Goal: Communication & Community: Connect with others

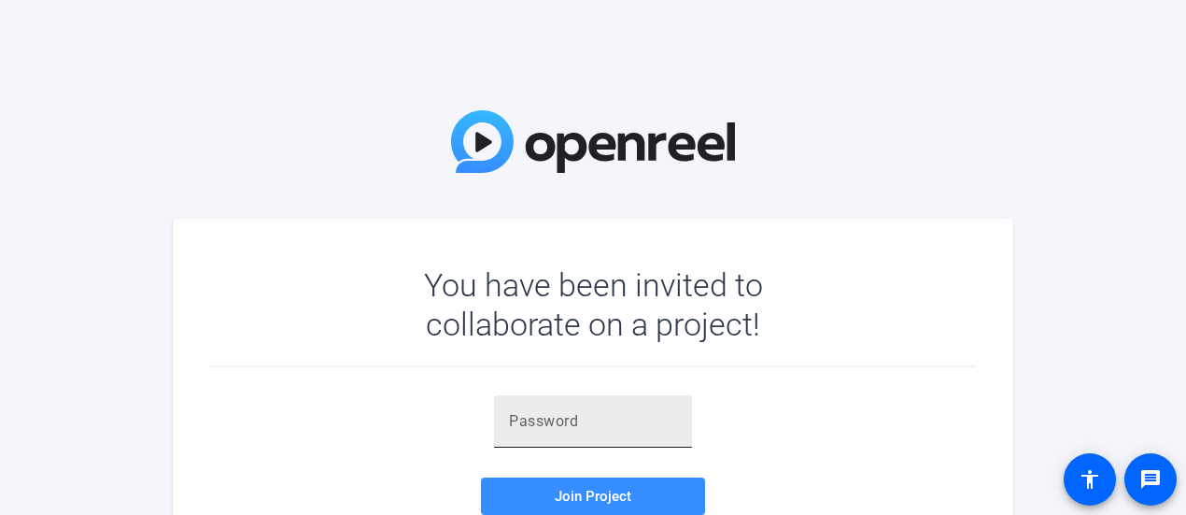
click at [572, 444] on div at bounding box center [593, 421] width 168 height 52
click at [572, 440] on div at bounding box center [593, 421] width 168 height 52
paste input "Z^YeXk"
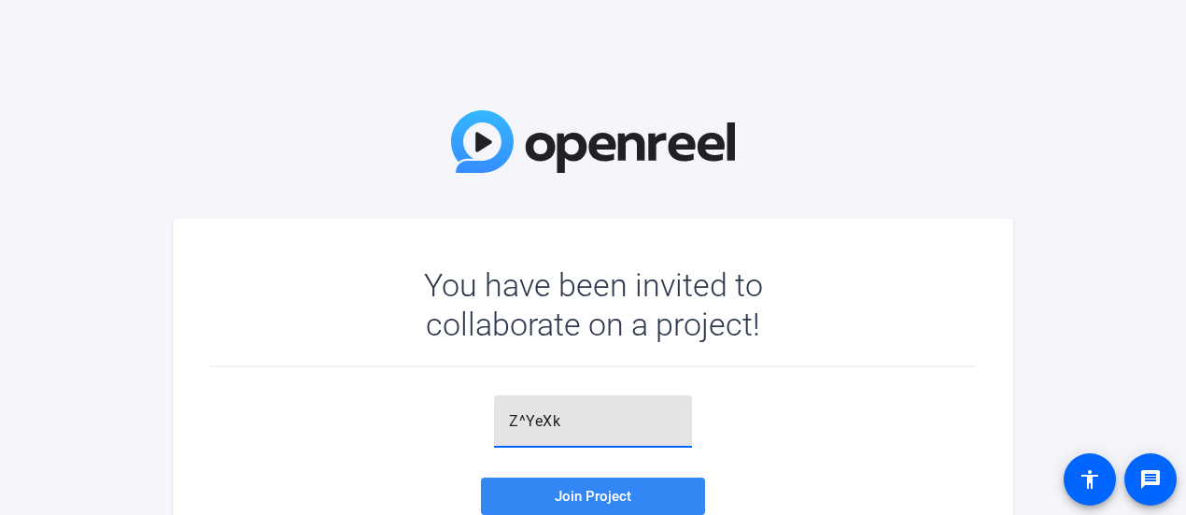
click at [581, 471] on div "Z^YeXk Join Project Accept the invite to become a collaborator on the project" at bounding box center [593, 468] width 766 height 146
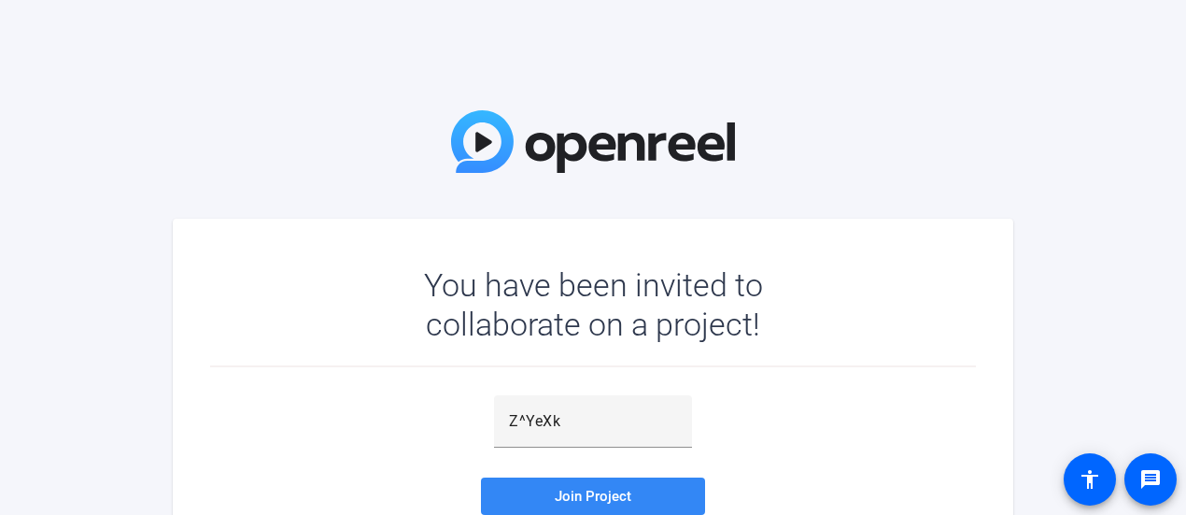
click at [581, 476] on span at bounding box center [593, 495] width 224 height 45
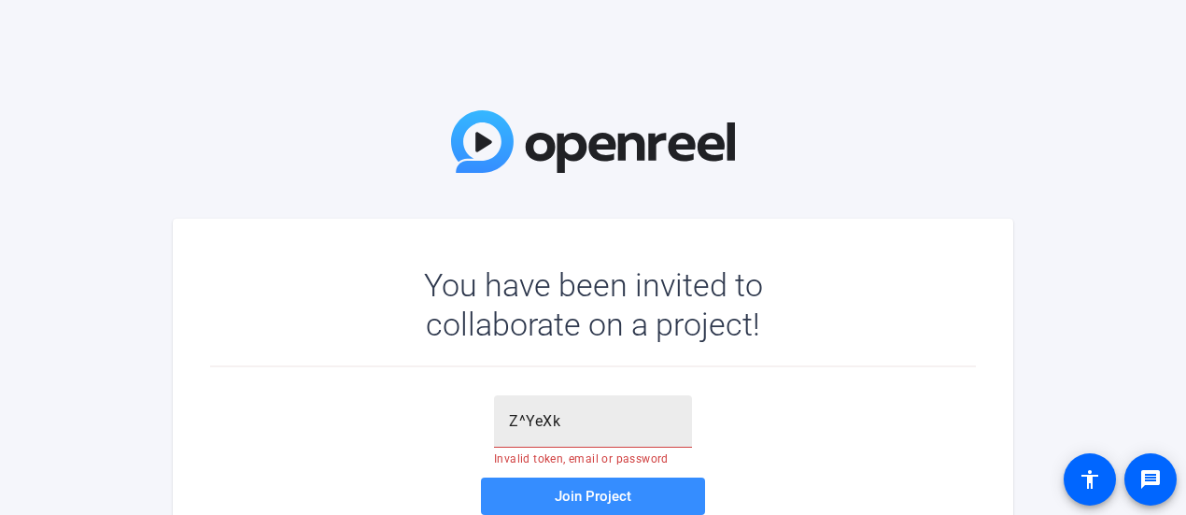
click at [628, 447] on mat-error "Invalid token, email or password" at bounding box center [593, 455] width 198 height 17
click at [629, 427] on input "Z^YeXk" at bounding box center [593, 421] width 168 height 22
drag, startPoint x: 628, startPoint y: 416, endPoint x: 493, endPoint y: 404, distance: 134.9
click at [494, 404] on div "Z^YeXk" at bounding box center [593, 421] width 198 height 52
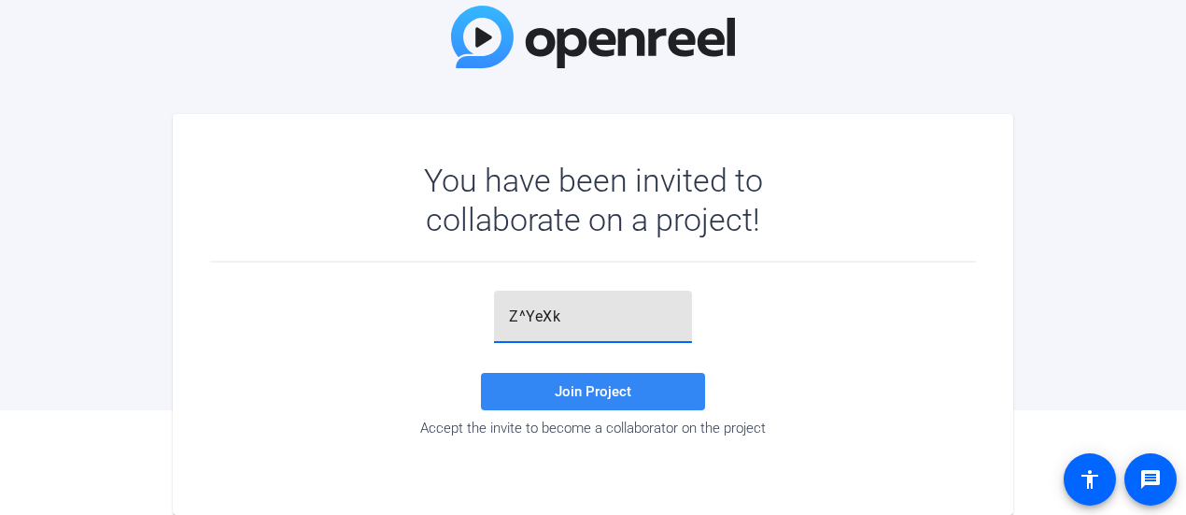
type input "Z^YeXk"
click at [641, 391] on span at bounding box center [593, 391] width 224 height 45
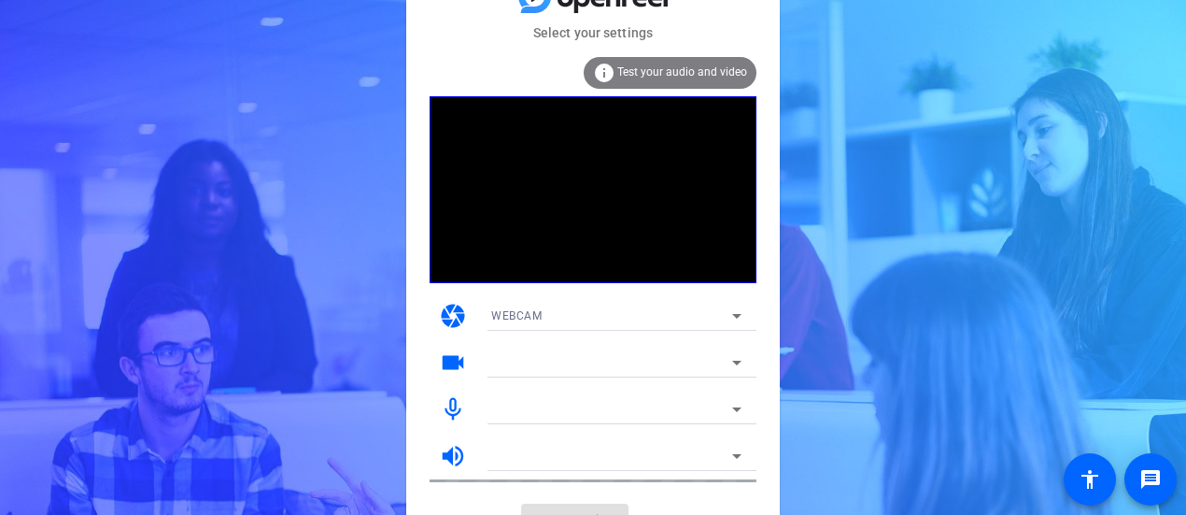
click at [464, 410] on mat-icon "mic_none" at bounding box center [453, 409] width 28 height 28
click at [454, 410] on mat-icon "mic_none" at bounding box center [453, 409] width 28 height 28
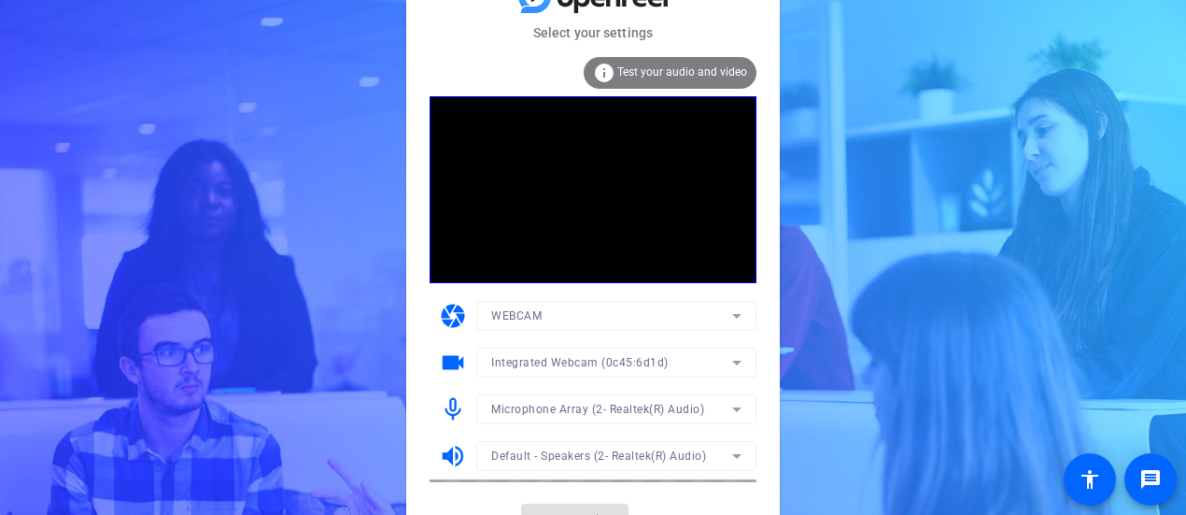
click at [651, 408] on mat-form-field "Microphone Array (2- Realtek(R) Audio)" at bounding box center [616, 409] width 280 height 30
click at [980, 361] on div "Select your settings info Test your audio and video camera WEBCAM videocam Inte…" at bounding box center [593, 257] width 1186 height 515
click at [678, 315] on div "WEBCAM" at bounding box center [611, 315] width 241 height 23
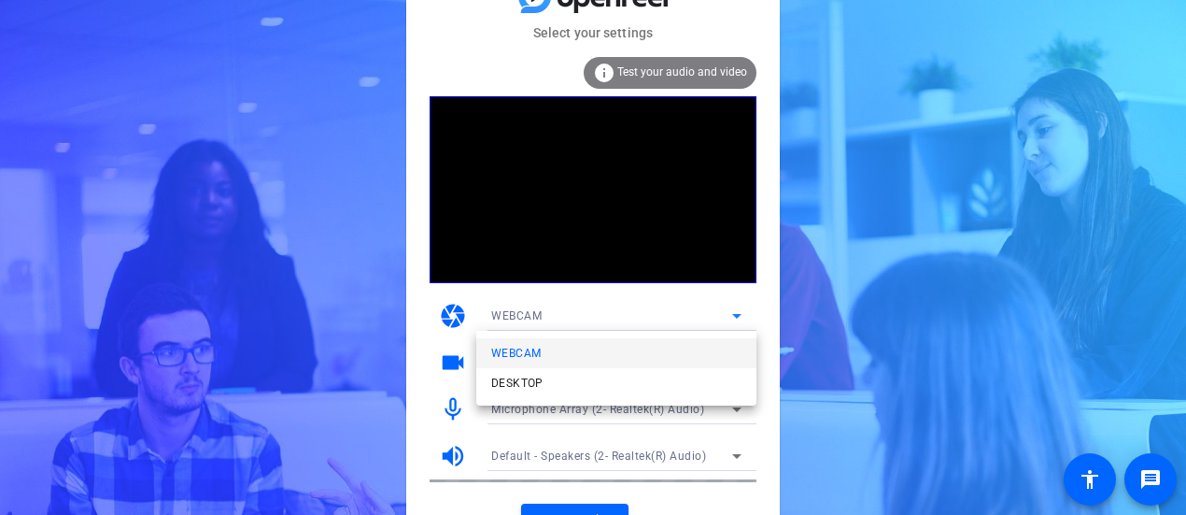
click at [678, 315] on div at bounding box center [593, 257] width 1186 height 515
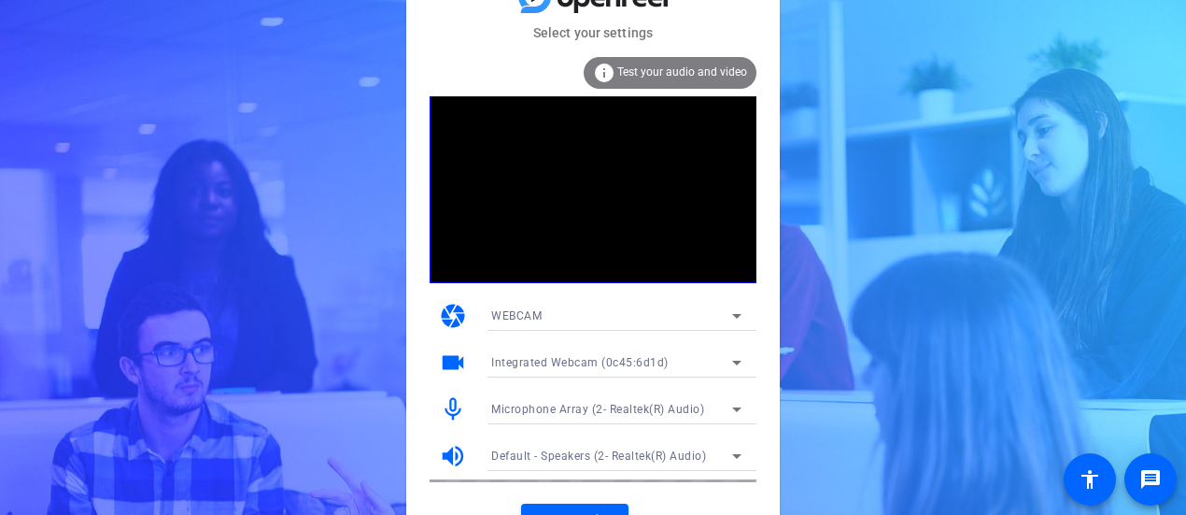
click at [727, 312] on icon at bounding box center [737, 315] width 22 height 22
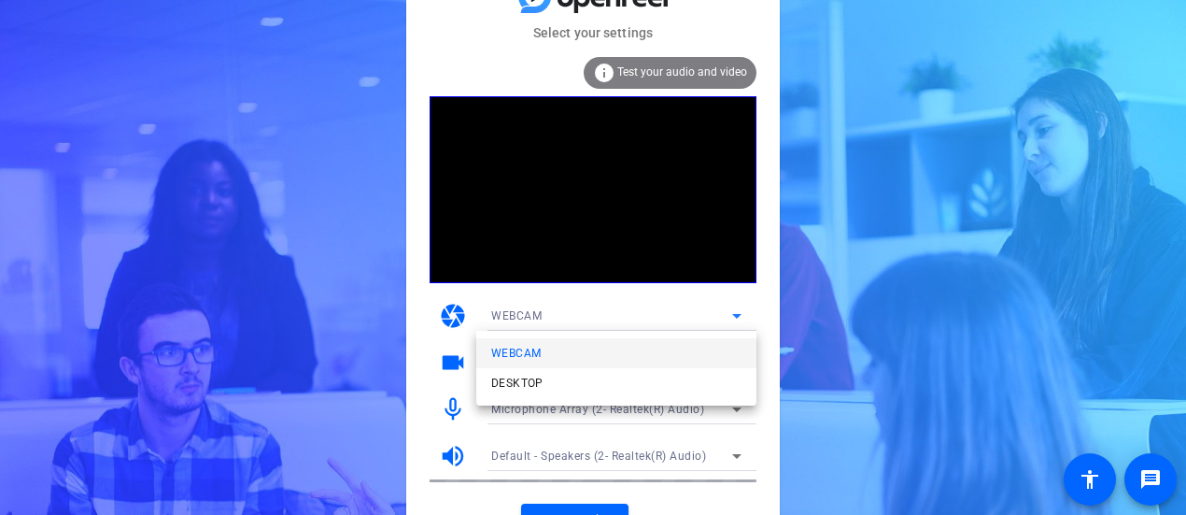
click at [847, 322] on div at bounding box center [593, 257] width 1186 height 515
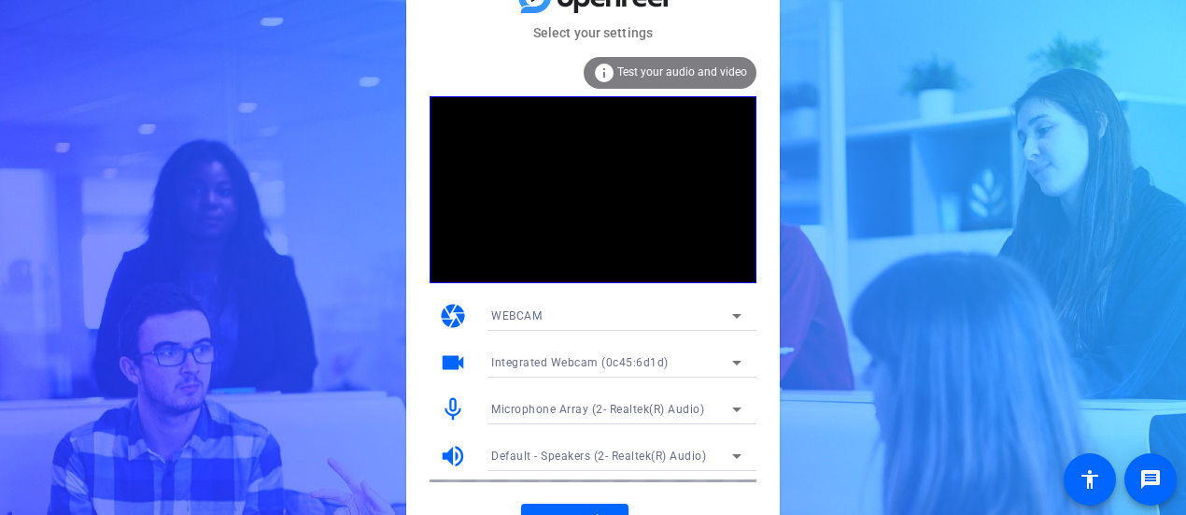
click at [802, 374] on div "Select your settings info Test your audio and video camera WEBCAM videocam Inte…" at bounding box center [593, 257] width 1186 height 515
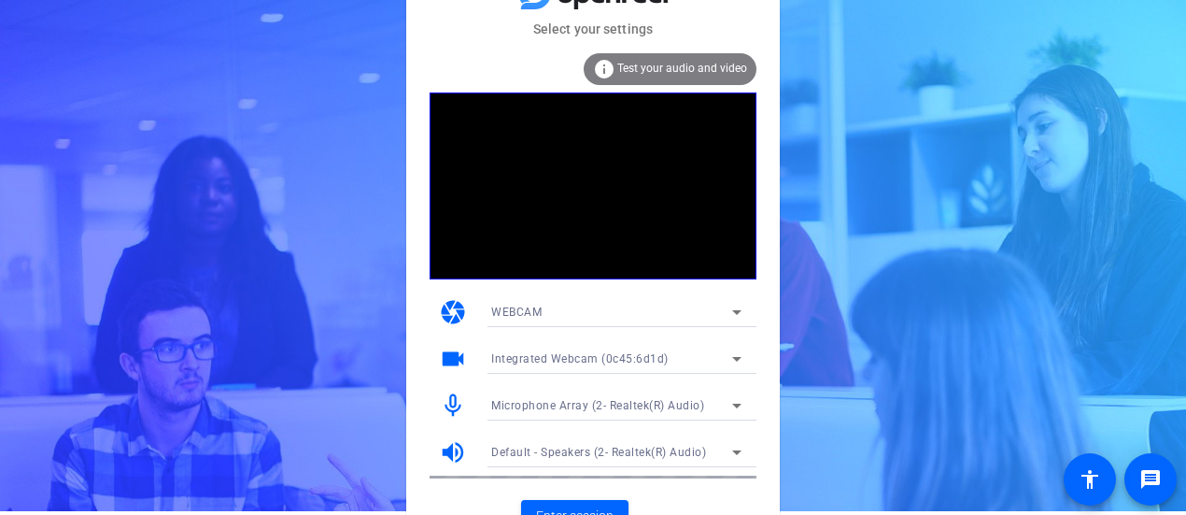
scroll to position [29, 0]
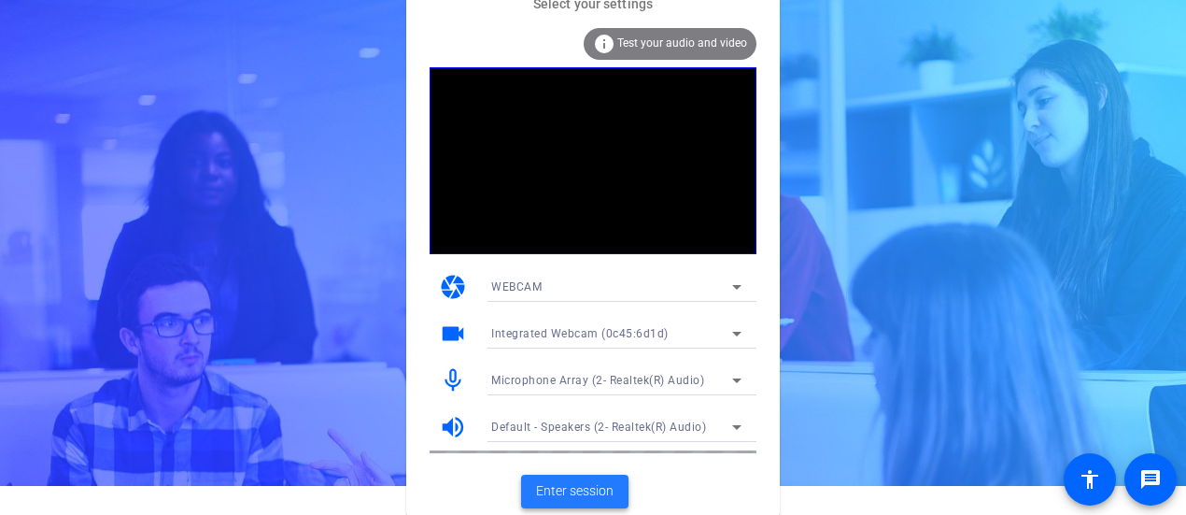
click at [578, 504] on span at bounding box center [574, 491] width 107 height 45
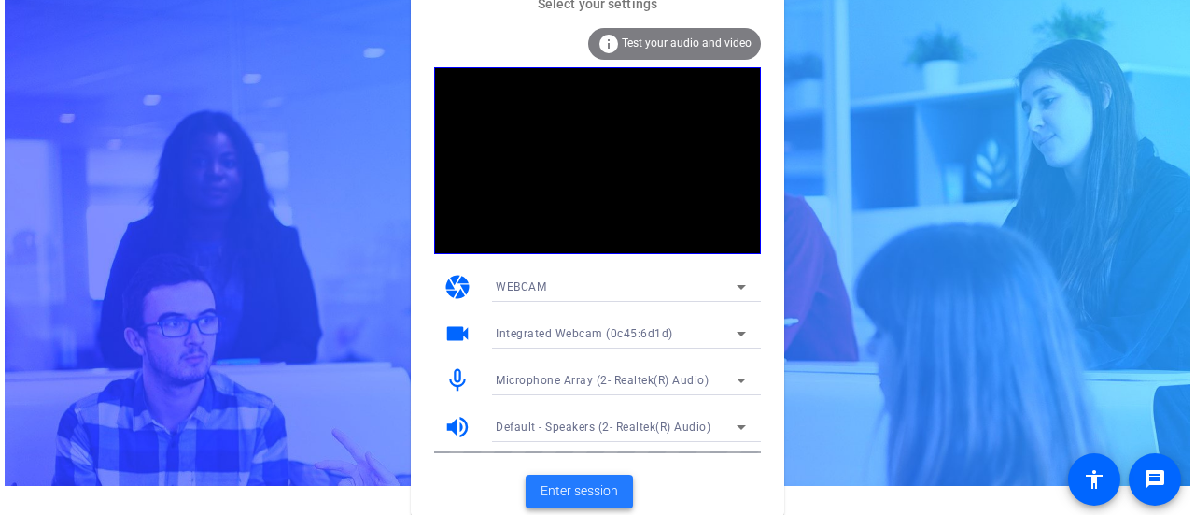
scroll to position [0, 0]
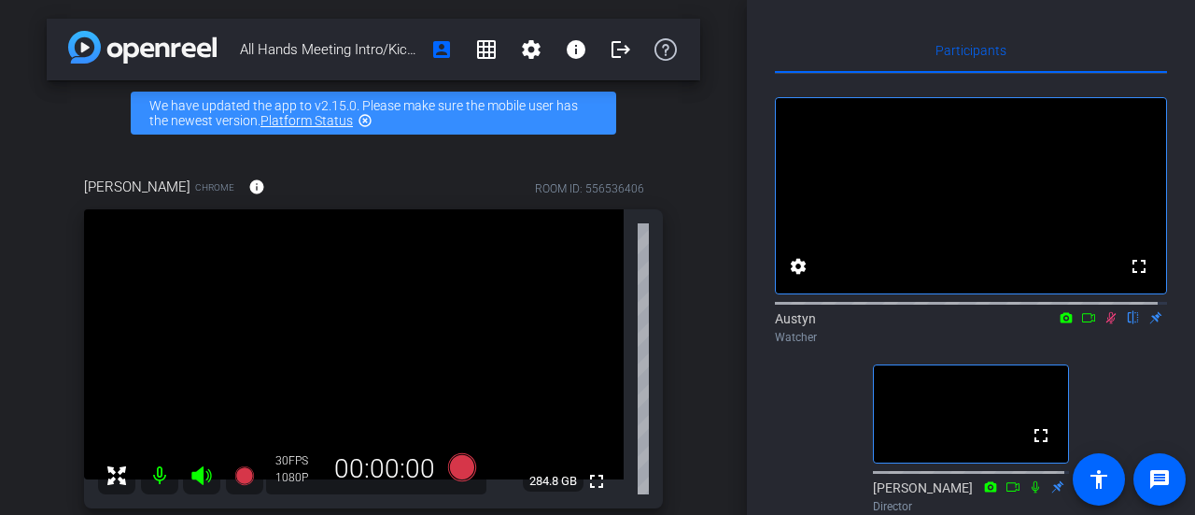
click at [1081, 324] on icon at bounding box center [1088, 317] width 15 height 13
click at [1126, 324] on icon at bounding box center [1133, 317] width 15 height 13
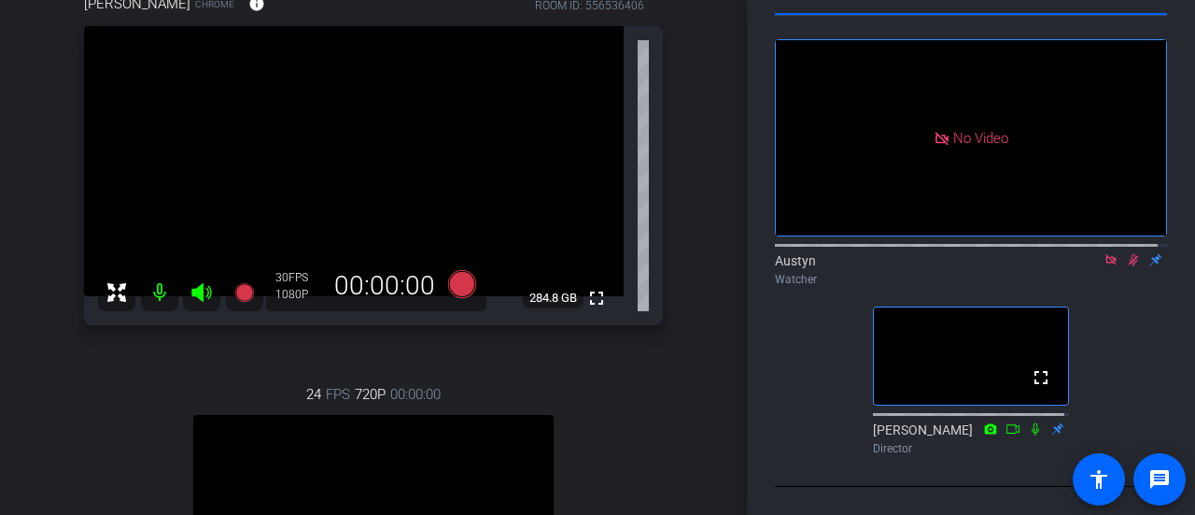
scroll to position [93, 0]
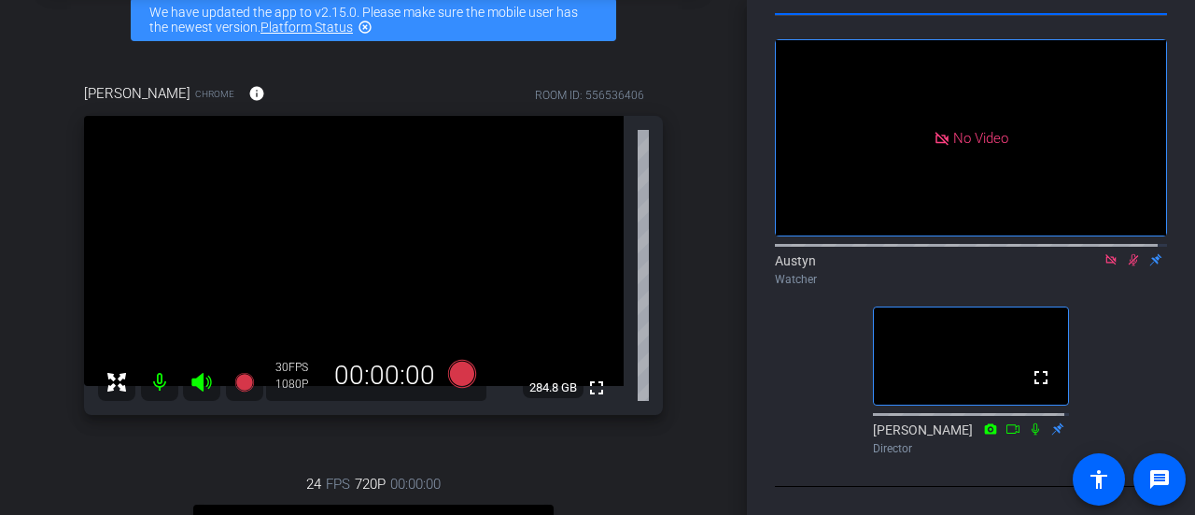
click at [1104, 255] on icon at bounding box center [1111, 259] width 15 height 13
click at [1081, 253] on icon at bounding box center [1088, 259] width 15 height 13
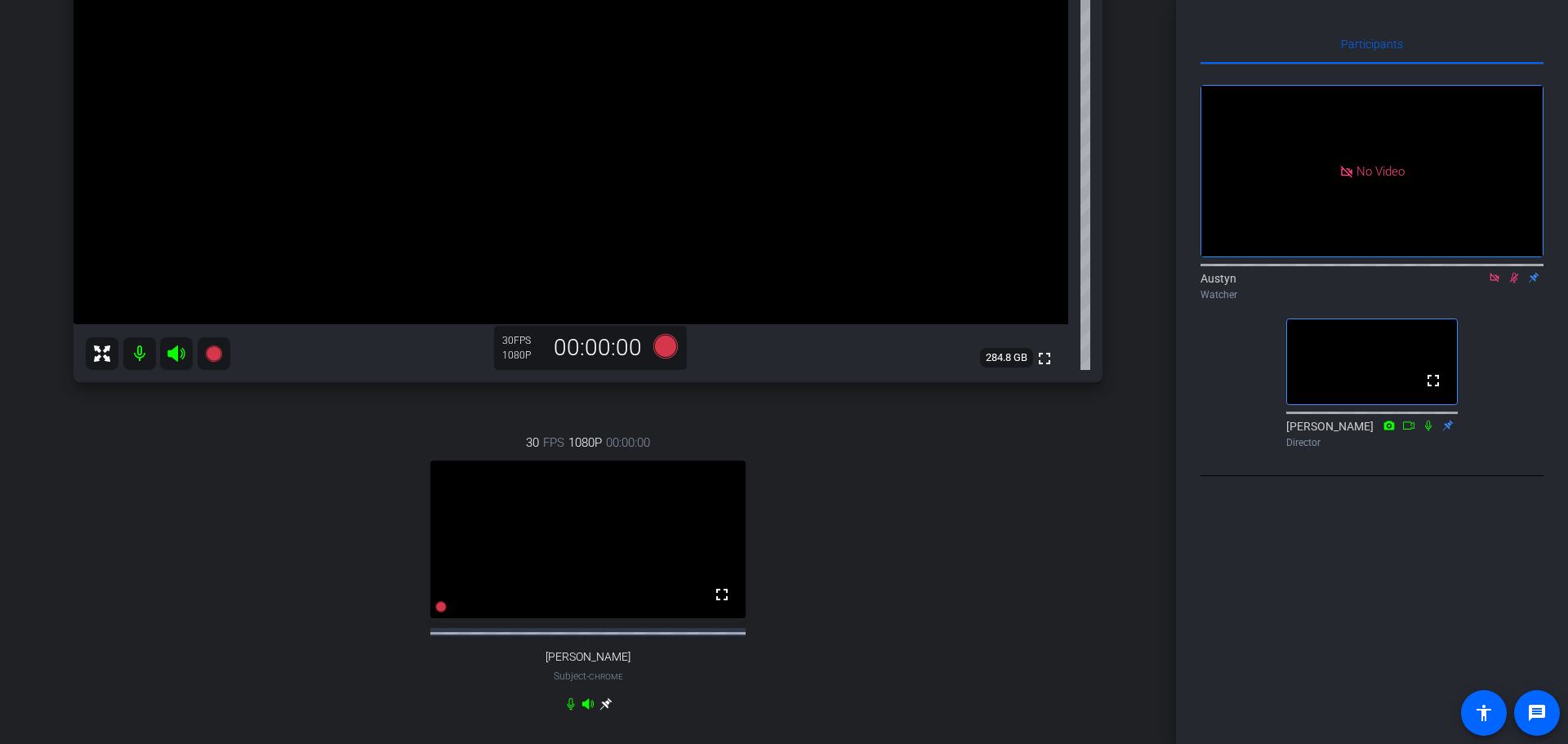
scroll to position [281, 0]
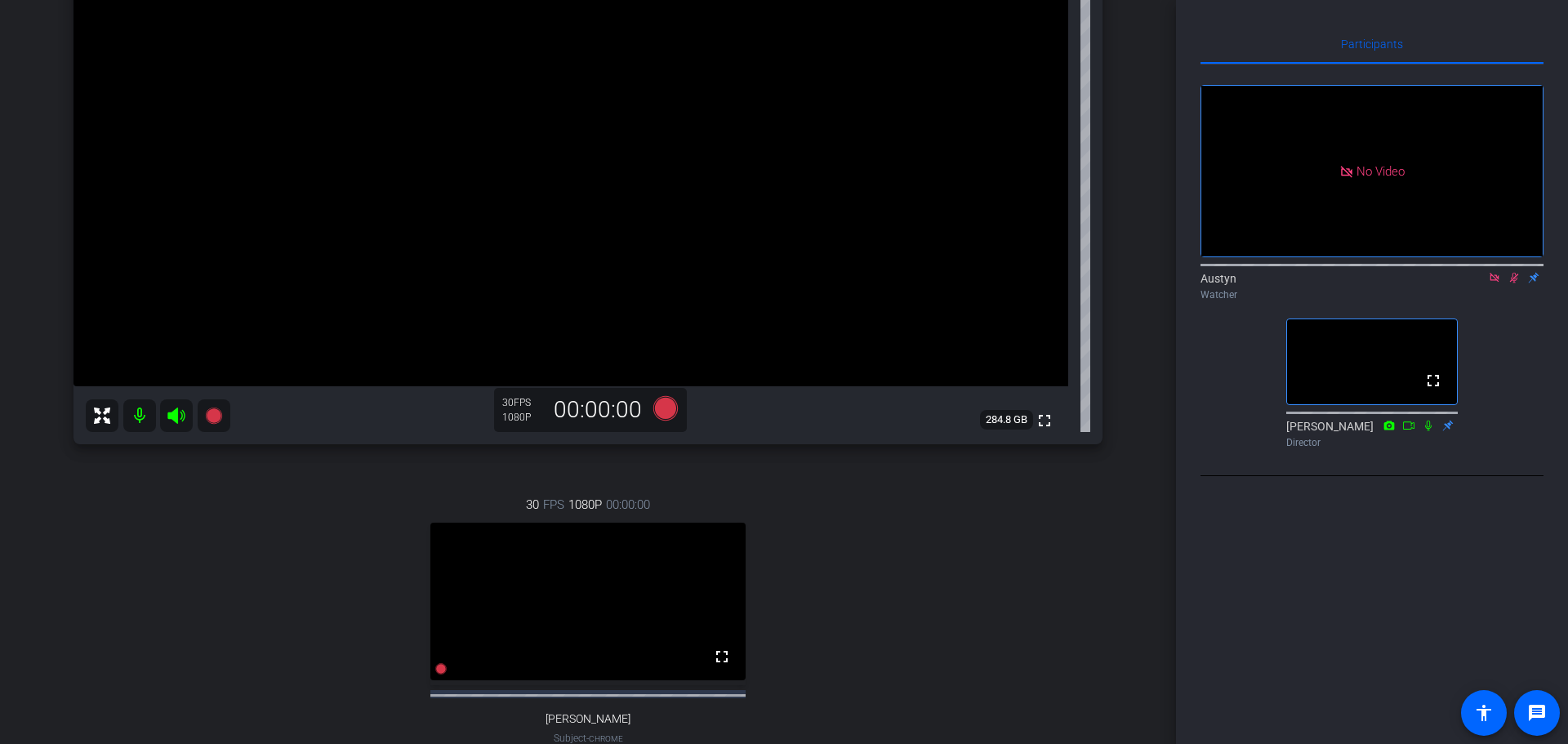
click at [1513, 283] on icon at bounding box center [1514, 277] width 13 height 11
click at [1516, 283] on icon at bounding box center [1515, 278] width 9 height 10
click at [1513, 283] on icon at bounding box center [1514, 278] width 6 height 10
click at [1514, 283] on icon at bounding box center [1515, 278] width 9 height 10
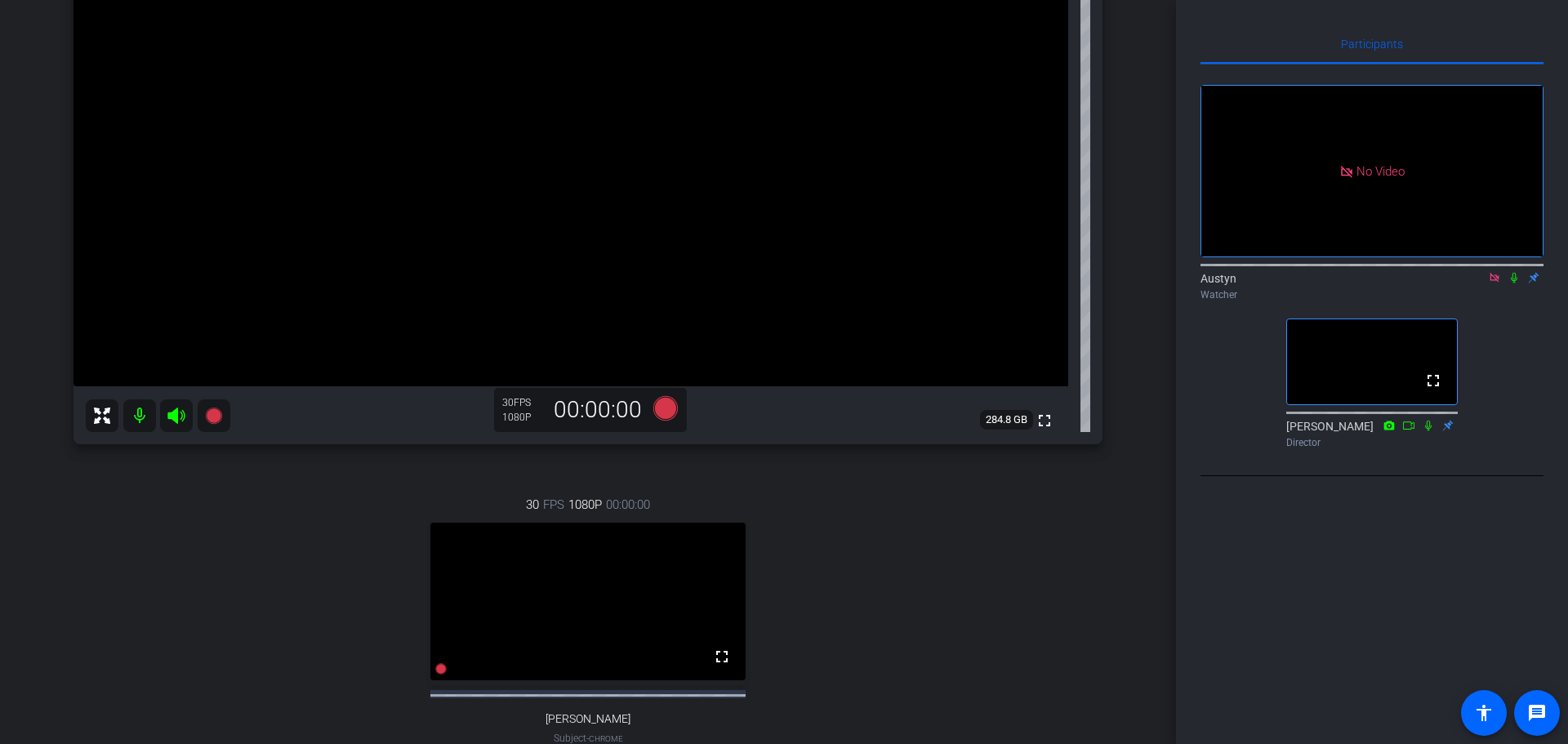
click at [1515, 283] on icon at bounding box center [1514, 277] width 13 height 11
click at [1514, 283] on icon at bounding box center [1514, 277] width 13 height 11
drag, startPoint x: 1514, startPoint y: 296, endPoint x: 1513, endPoint y: 325, distance: 29.0
click at [1513, 307] on div "Austyn Watcher" at bounding box center [1372, 282] width 343 height 50
click at [1515, 283] on icon at bounding box center [1514, 278] width 6 height 10
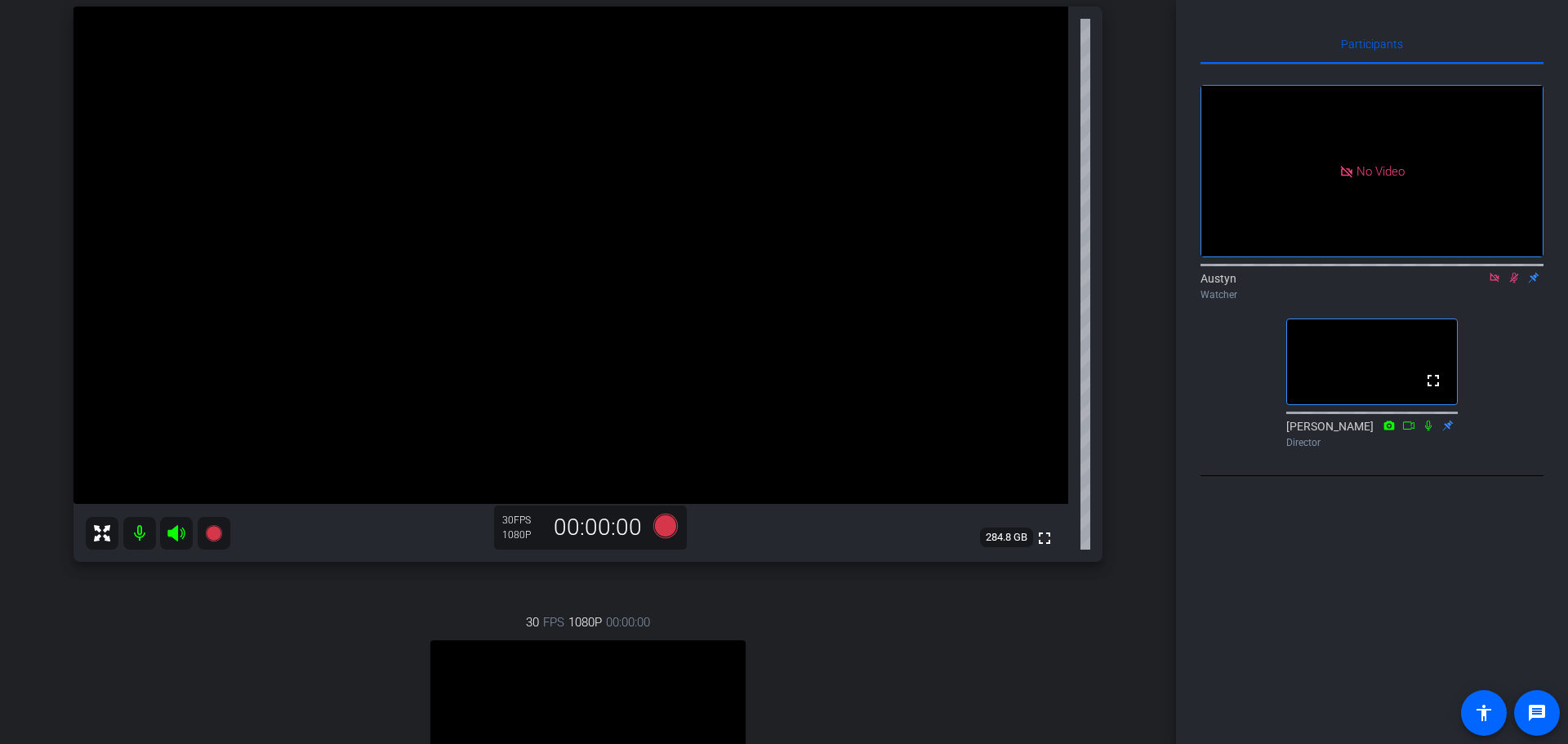
scroll to position [408, 0]
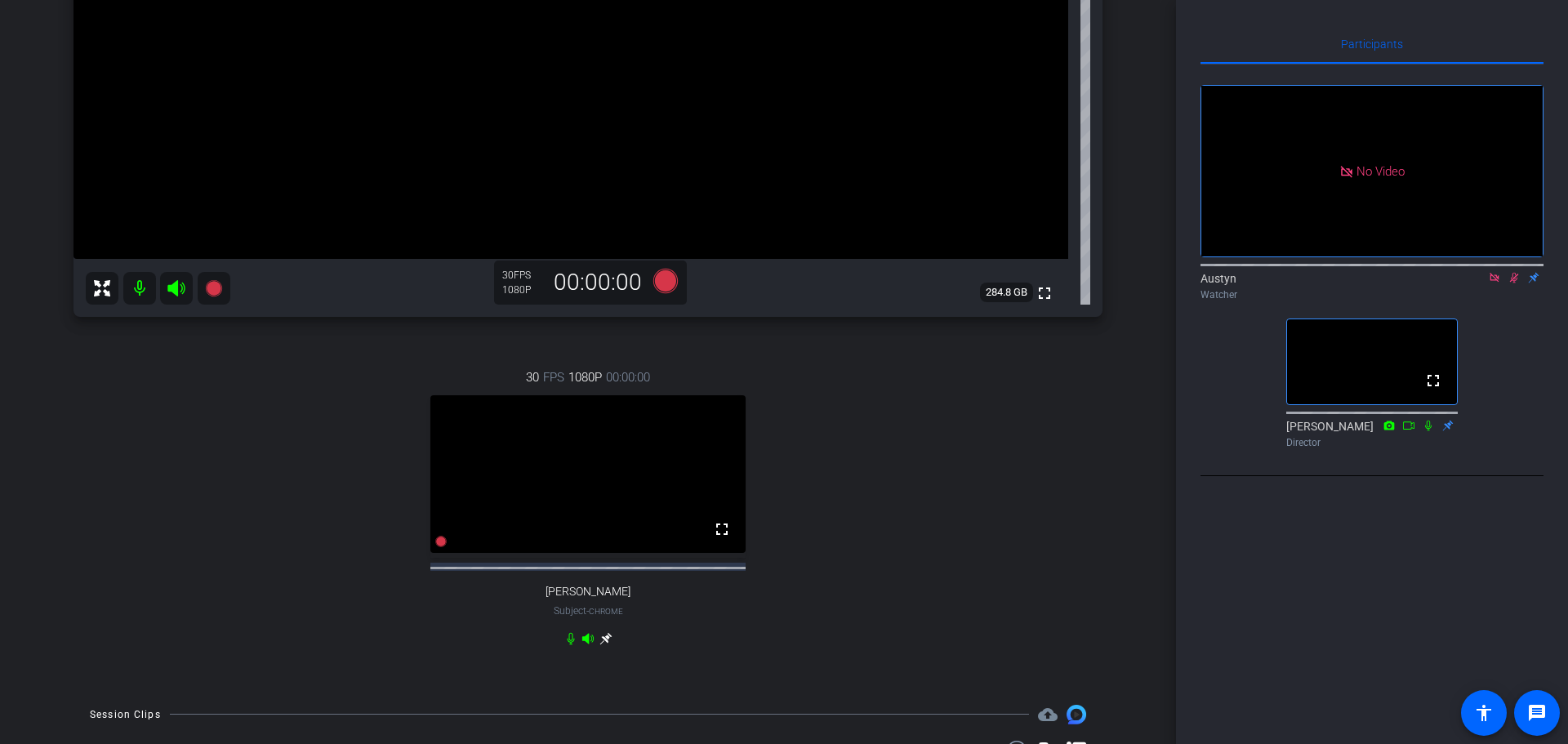
click at [1511, 283] on icon at bounding box center [1514, 277] width 13 height 11
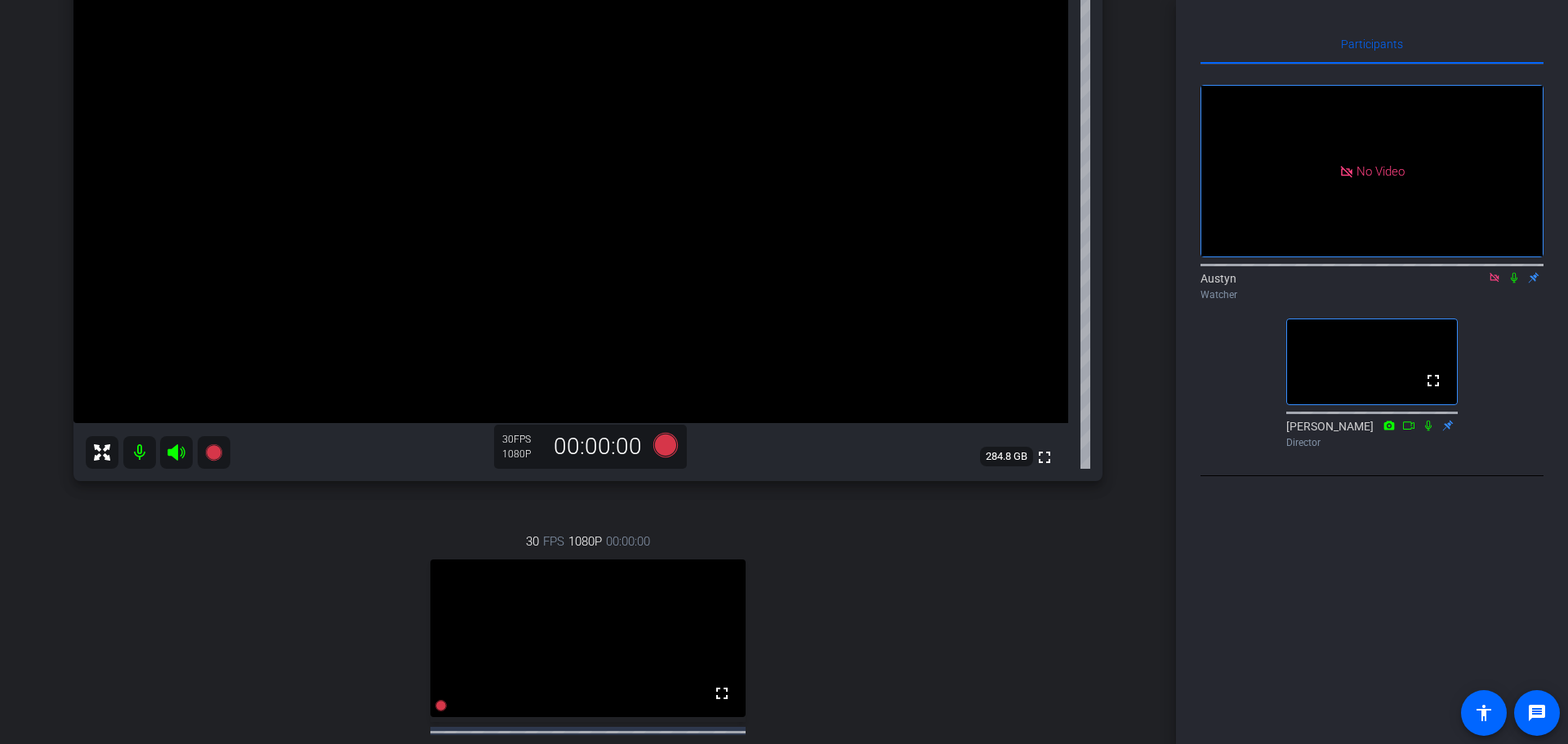
scroll to position [245, 0]
click at [1515, 283] on icon at bounding box center [1514, 277] width 13 height 11
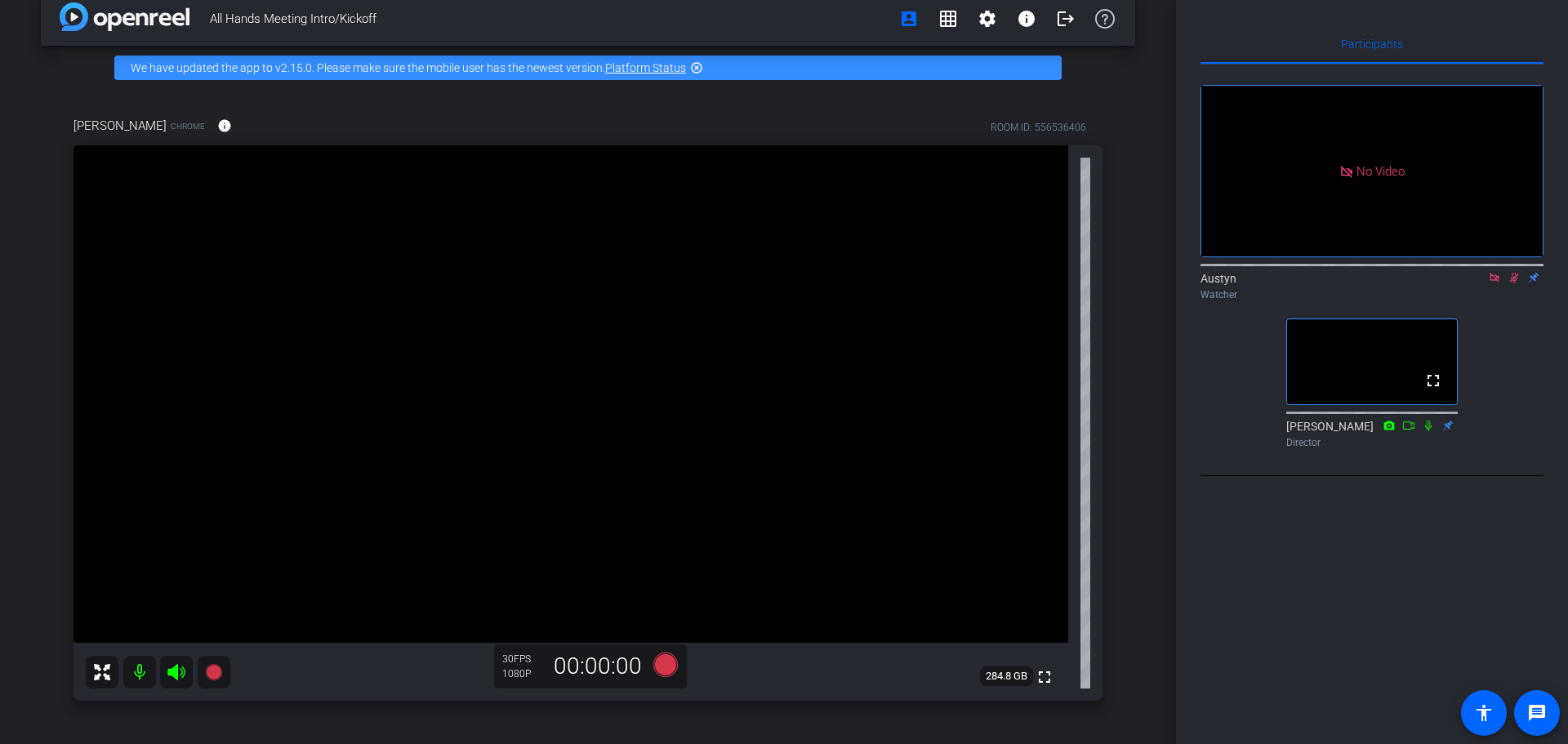
scroll to position [0, 0]
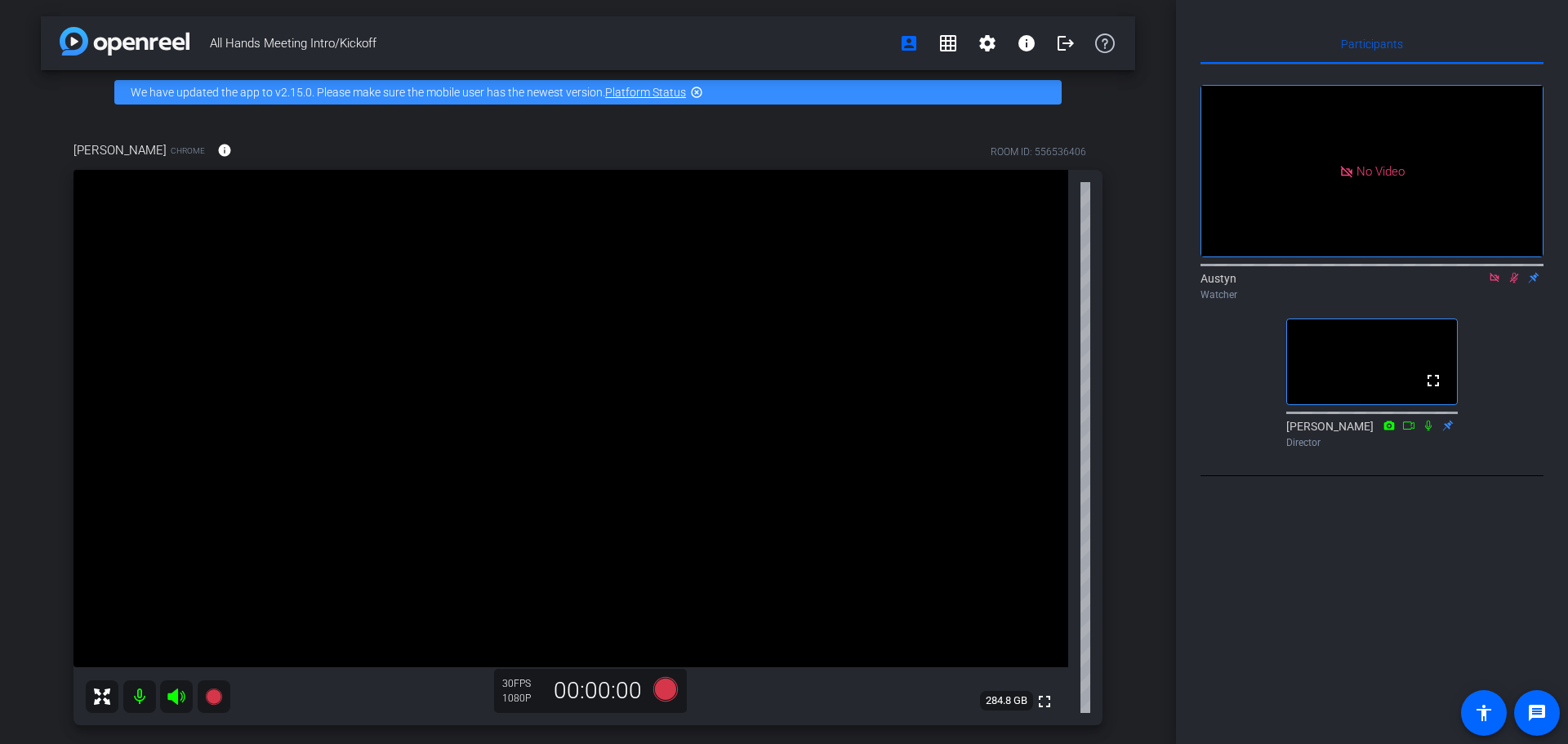
click at [1509, 285] on mat-icon at bounding box center [1514, 277] width 19 height 15
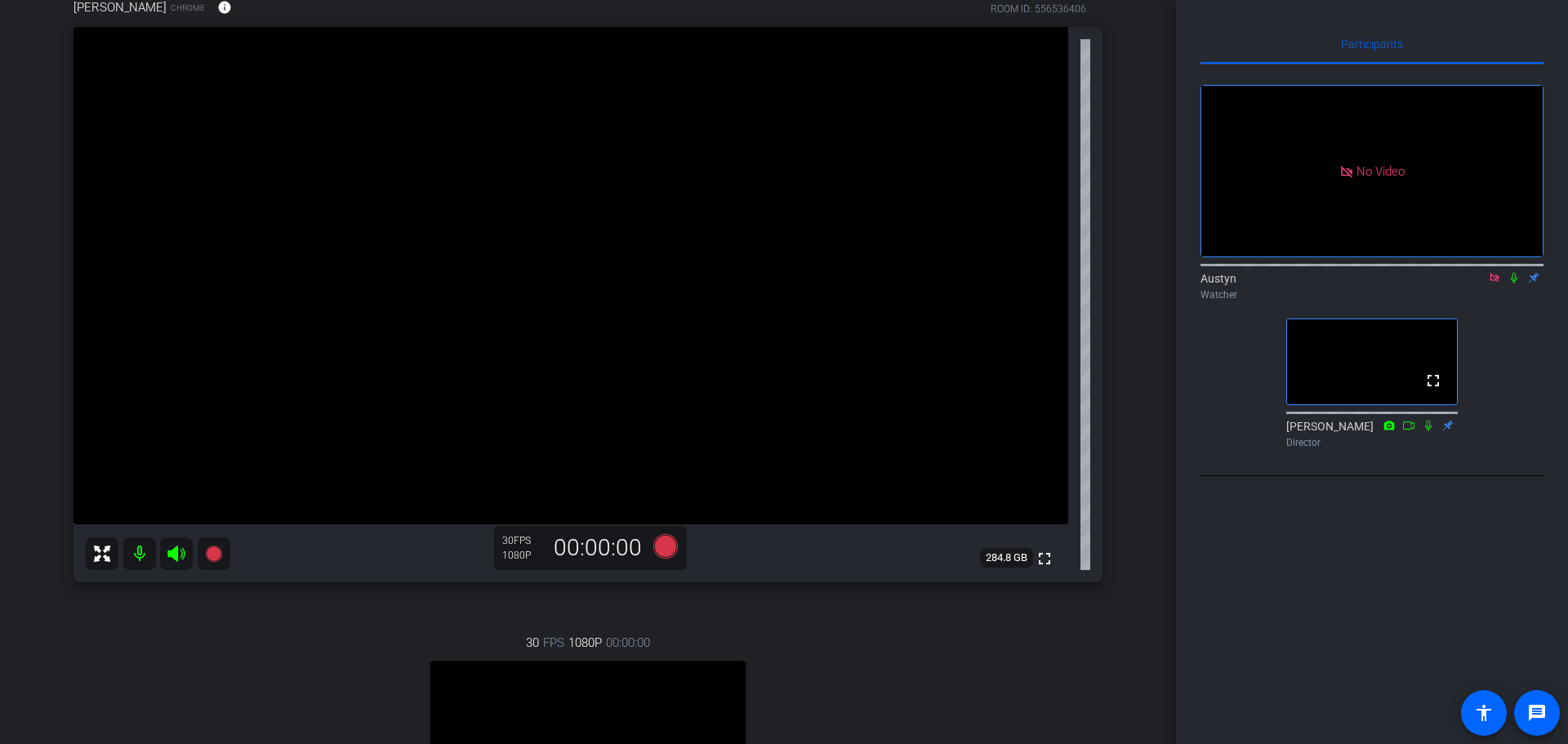
scroll to position [245, 0]
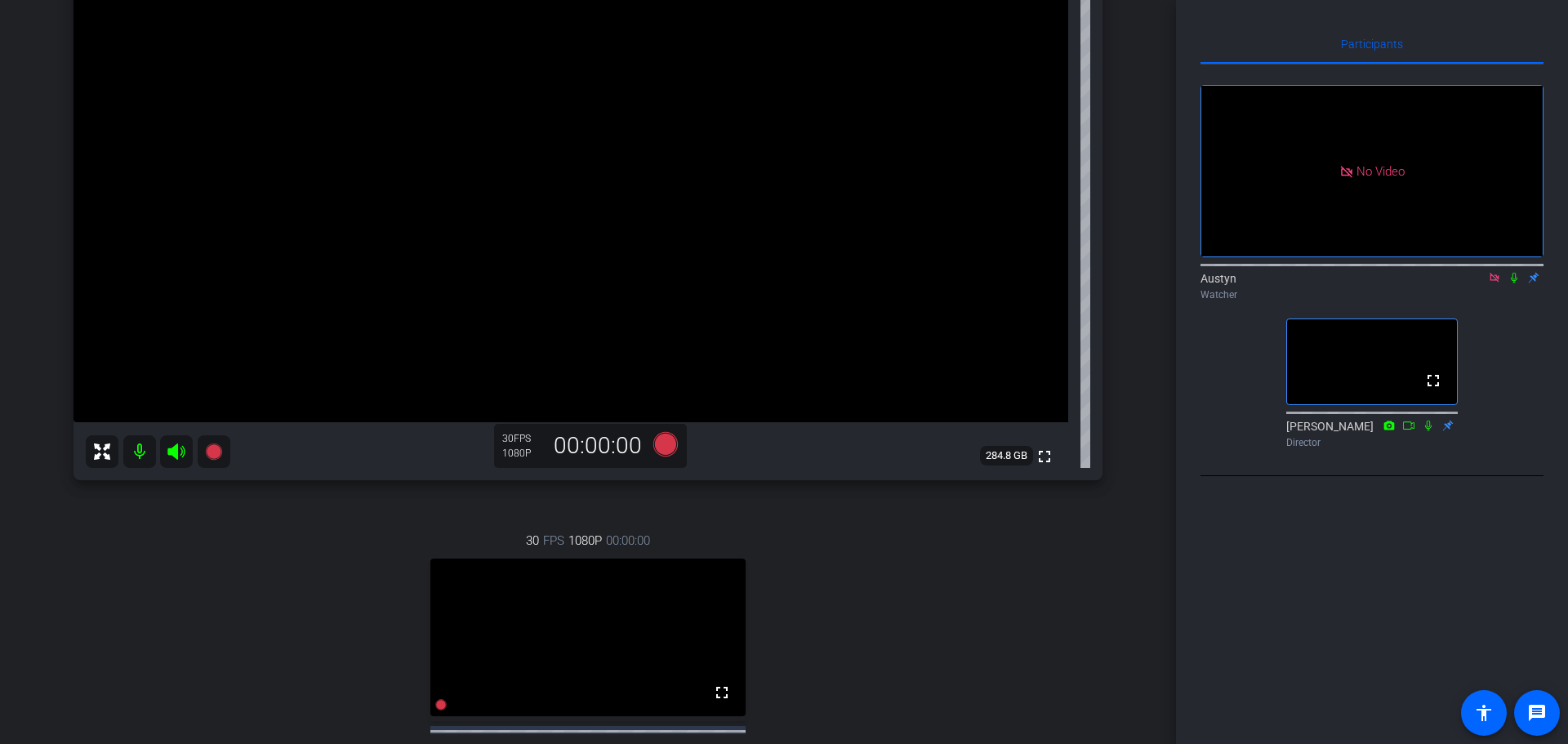
click at [1518, 283] on icon at bounding box center [1514, 277] width 13 height 11
